Goal: Find specific page/section: Find specific page/section

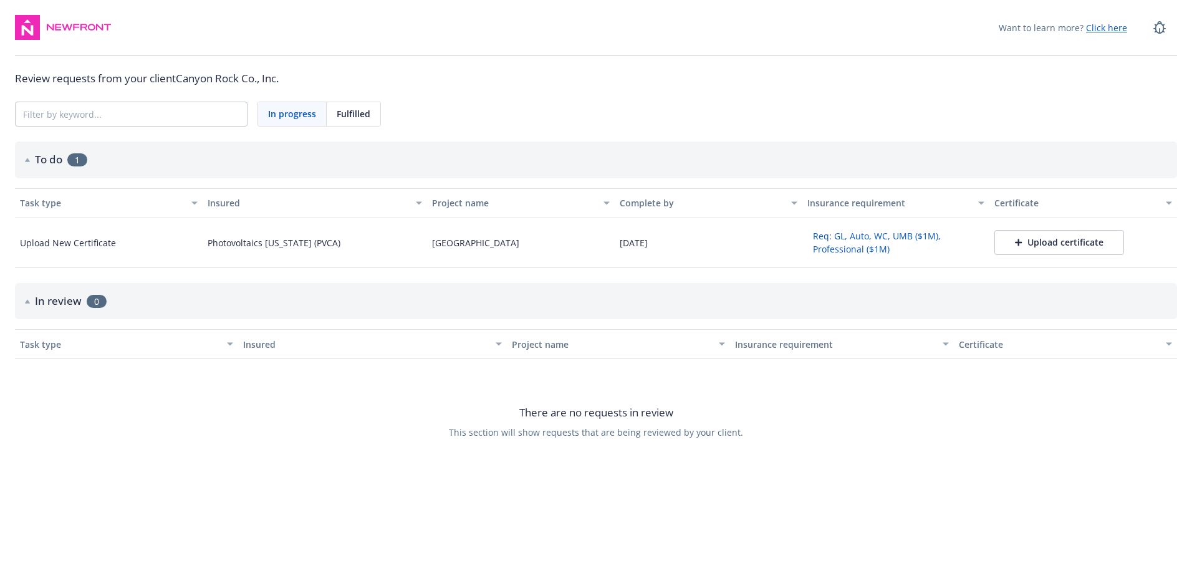
drag, startPoint x: 524, startPoint y: 246, endPoint x: 428, endPoint y: 254, distance: 96.4
click at [428, 254] on div "[GEOGRAPHIC_DATA]" at bounding box center [521, 243] width 188 height 50
